Goal: Task Accomplishment & Management: Use online tool/utility

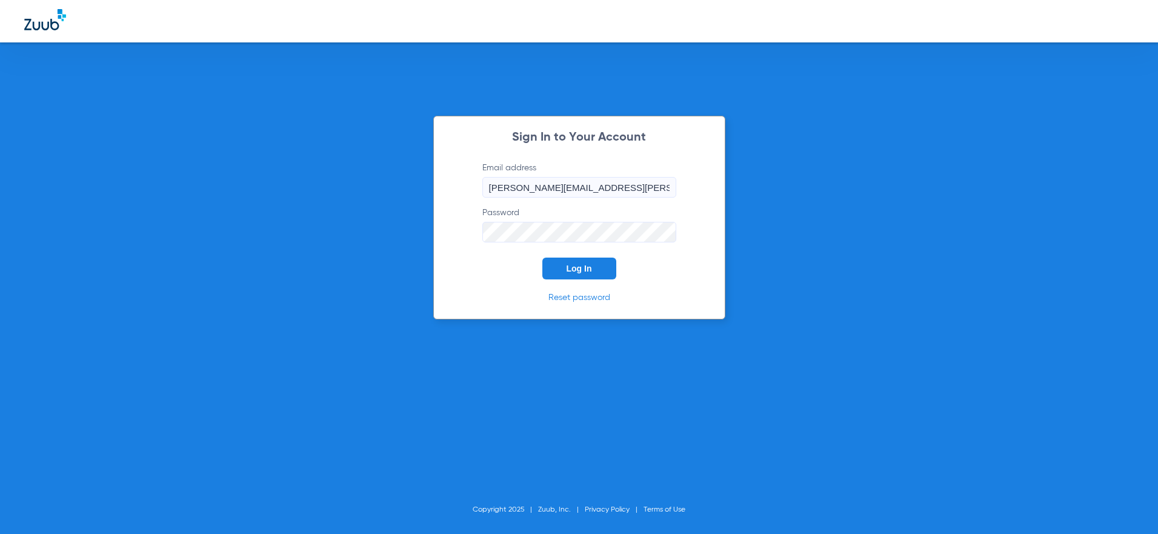
click at [574, 271] on span "Log In" at bounding box center [578, 268] width 25 height 10
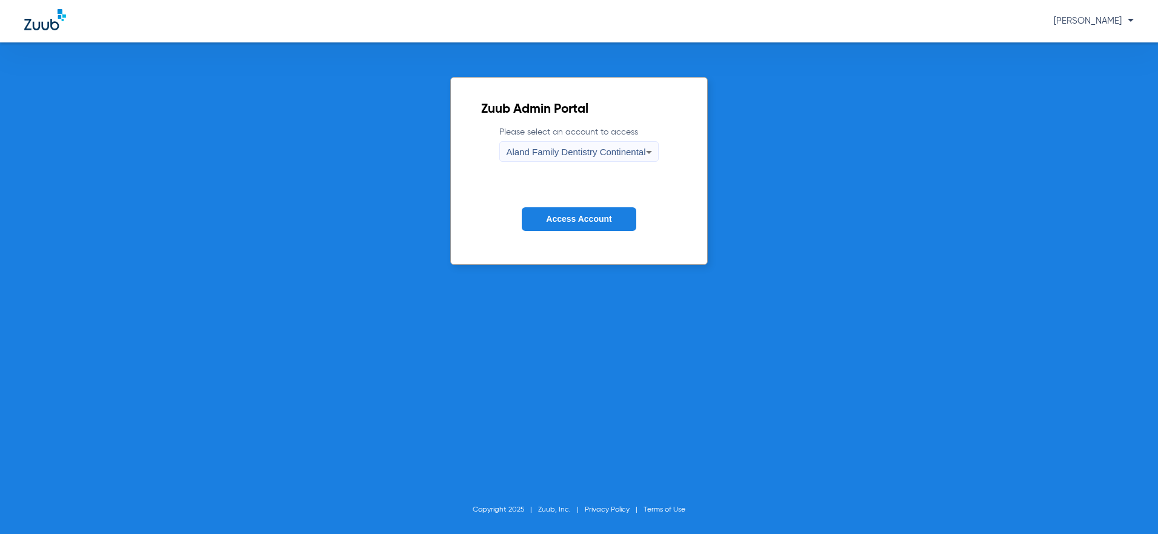
click at [595, 161] on div "Aland Family Dentistry Continental" at bounding box center [575, 152] width 139 height 21
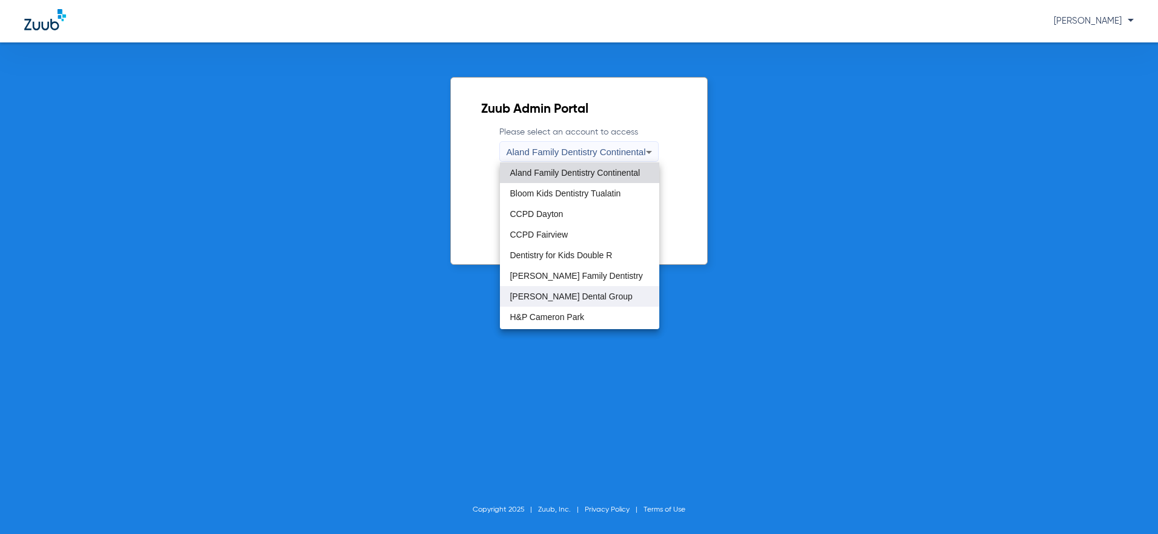
click at [554, 298] on span "[PERSON_NAME] Dental Group" at bounding box center [570, 296] width 122 height 8
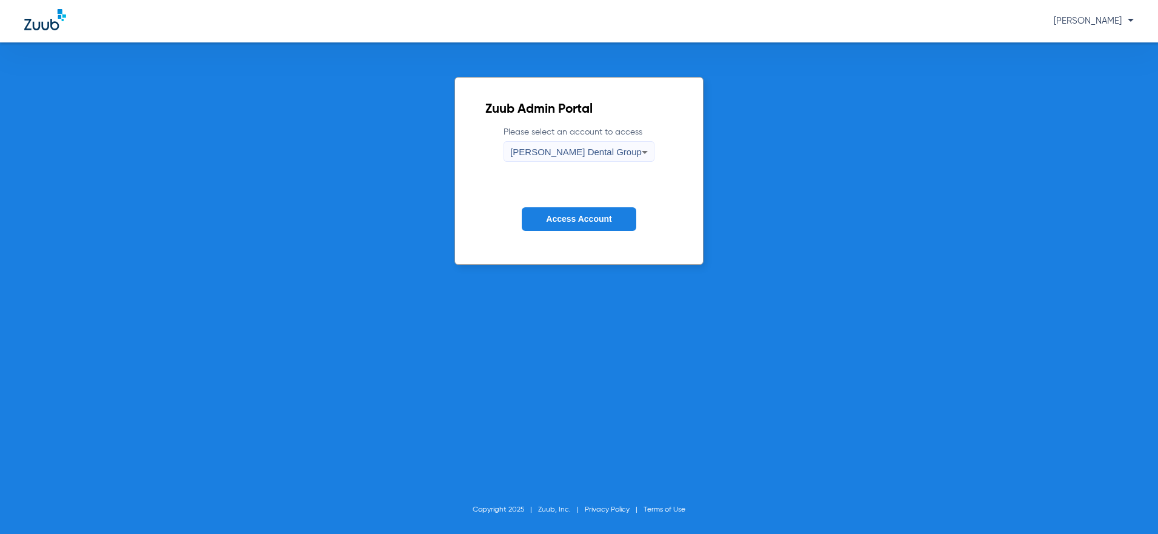
click at [592, 216] on span "Access Account" at bounding box center [578, 219] width 65 height 10
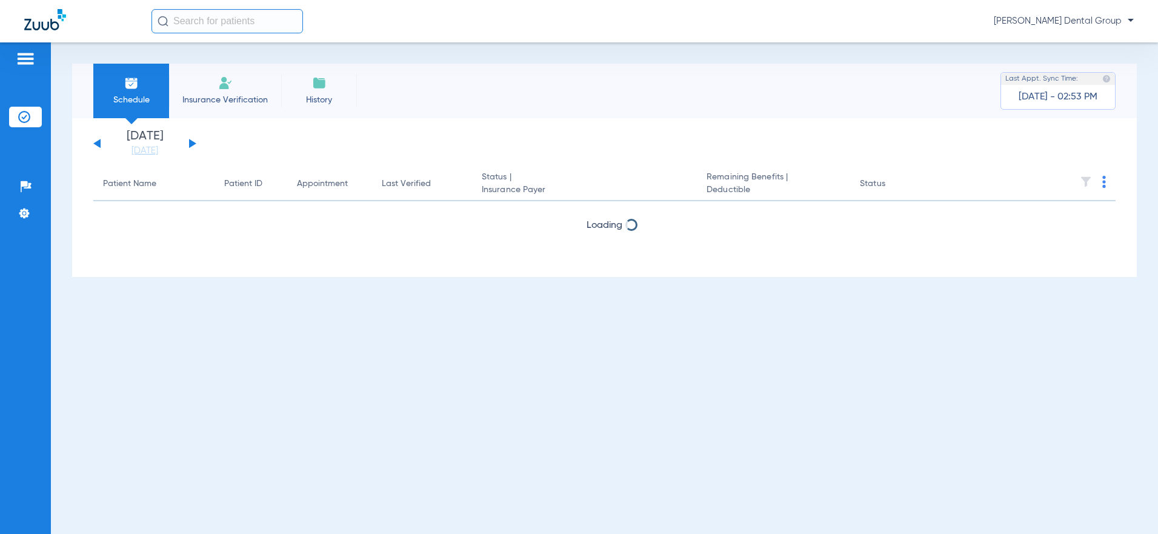
click at [190, 145] on button at bounding box center [192, 143] width 7 height 9
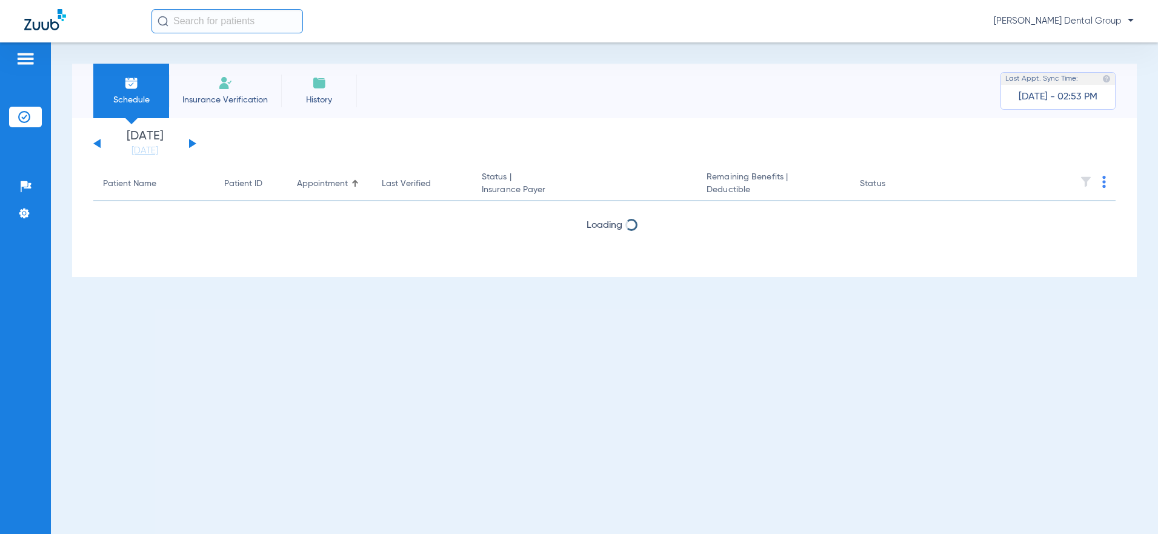
click at [190, 145] on button at bounding box center [192, 143] width 7 height 9
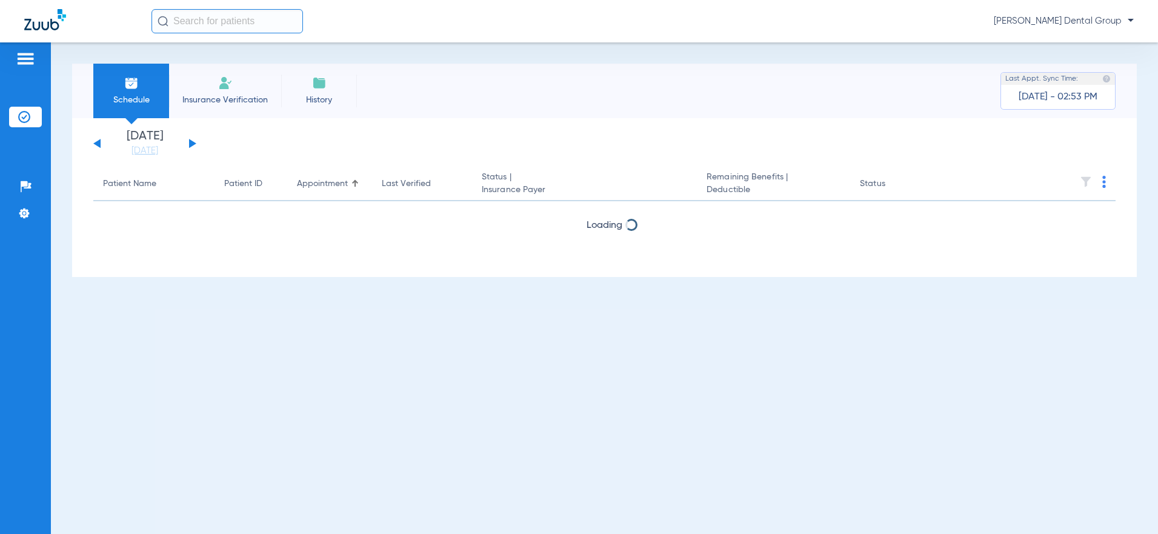
click at [190, 145] on button at bounding box center [192, 143] width 7 height 9
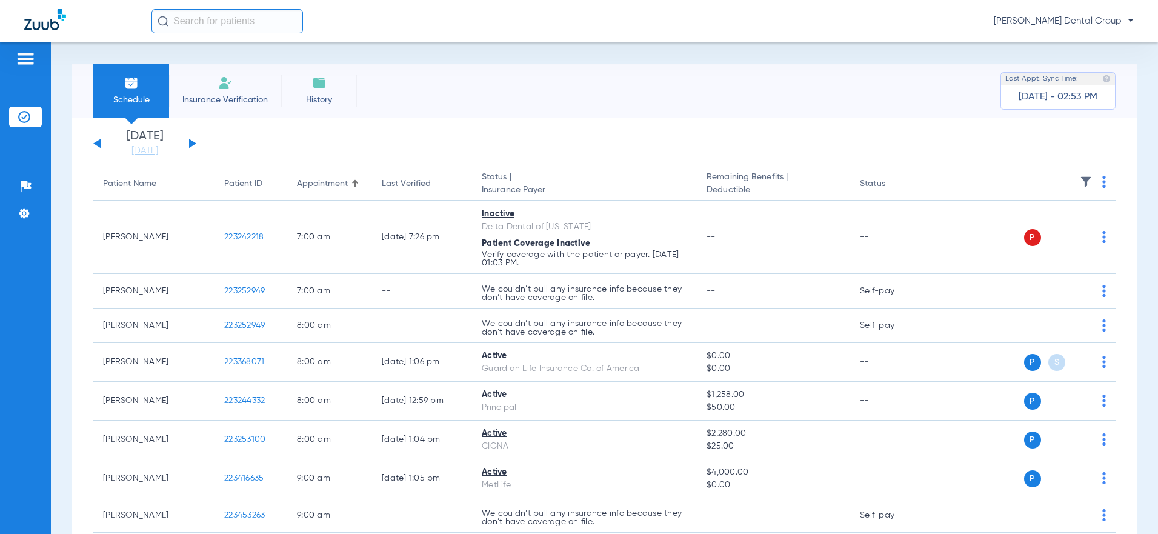
click at [99, 144] on button at bounding box center [96, 143] width 7 height 9
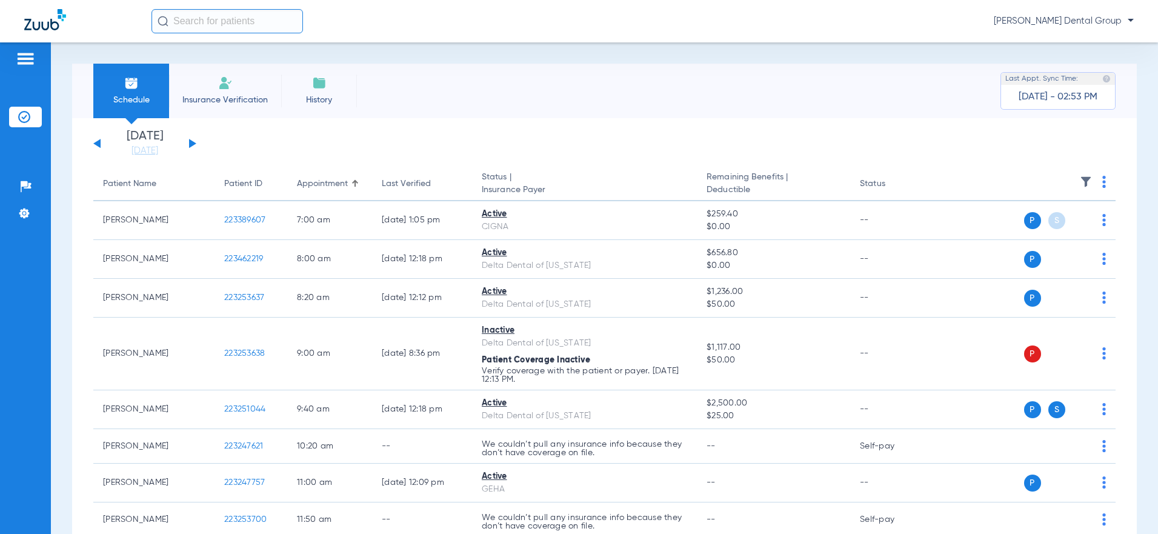
click at [192, 140] on div "[DATE] [DATE] [DATE] [DATE] [DATE] [DATE] [DATE] [DATE] [DATE] [DATE] [DATE] [D…" at bounding box center [144, 143] width 103 height 27
click at [190, 145] on button at bounding box center [192, 143] width 7 height 9
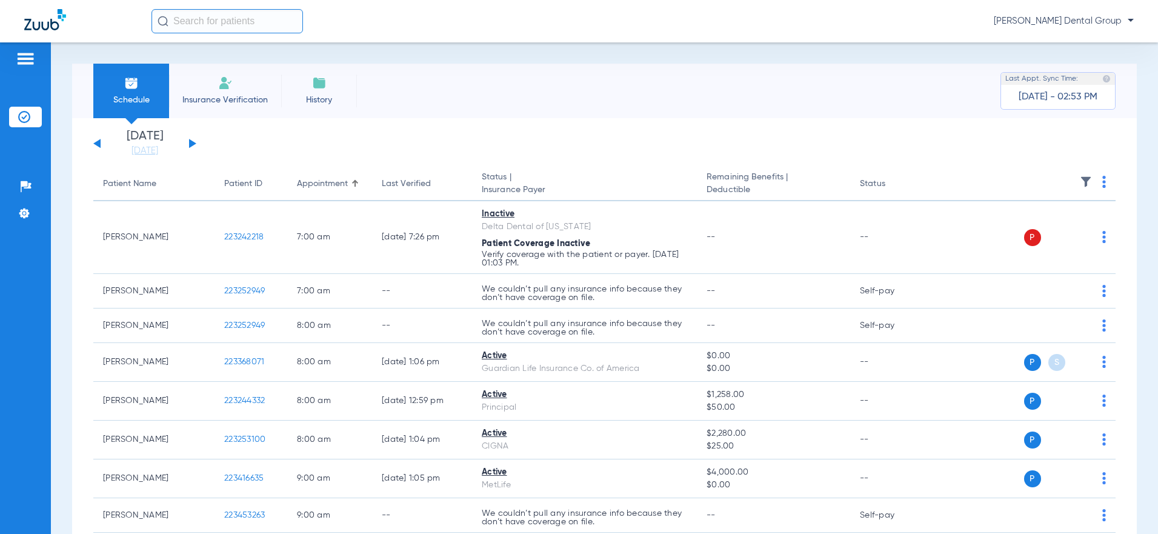
click at [1102, 185] on img at bounding box center [1104, 182] width 4 height 12
click at [1062, 231] on span "Verify All" at bounding box center [1048, 229] width 76 height 8
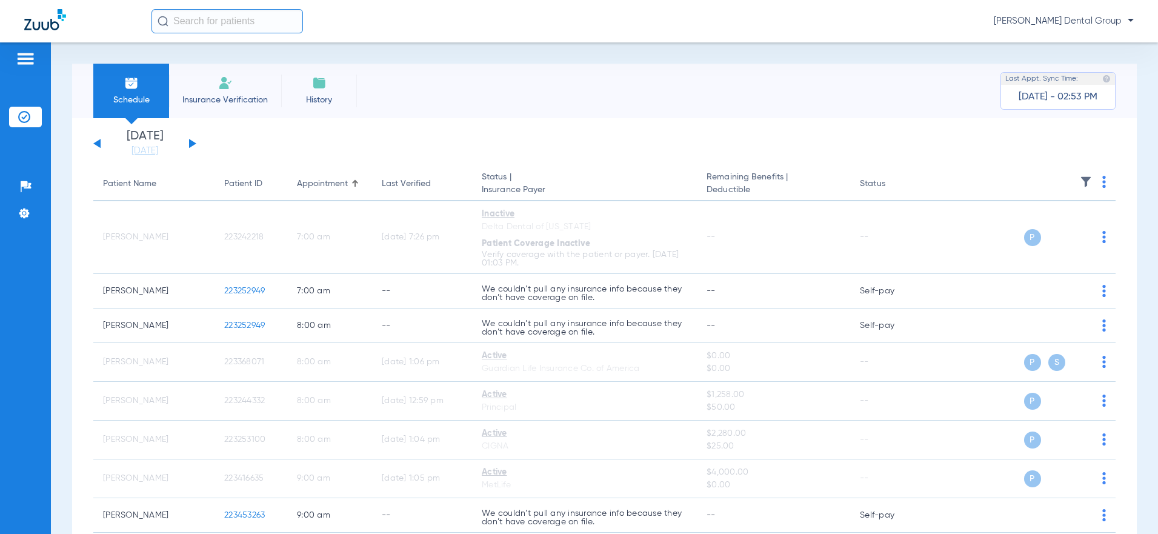
click at [193, 144] on button at bounding box center [192, 143] width 7 height 9
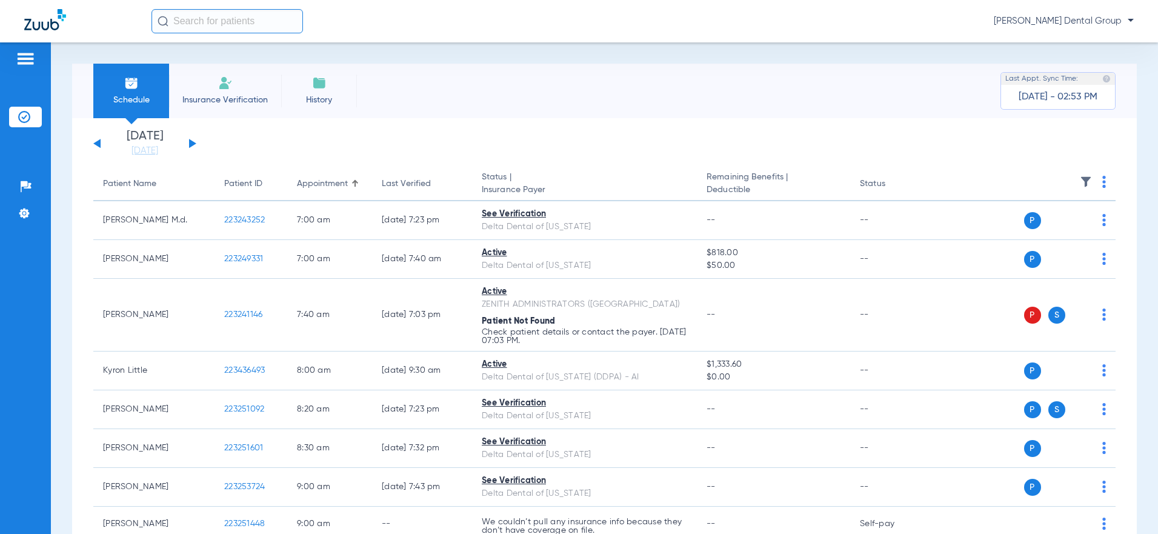
click at [1102, 186] on img at bounding box center [1104, 182] width 4 height 12
click at [1036, 231] on span "Verify All" at bounding box center [1048, 229] width 76 height 8
